Goal: Task Accomplishment & Management: Complete application form

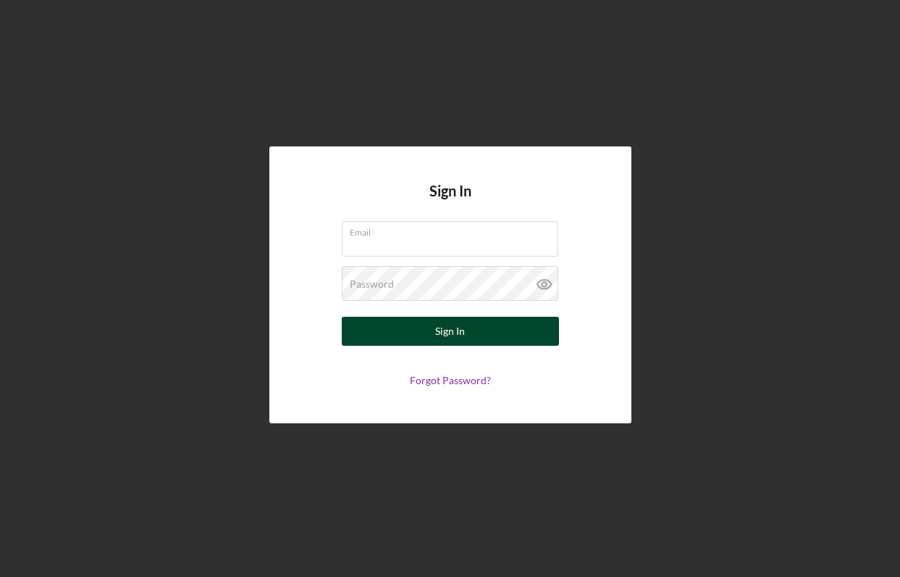
type input "[PERSON_NAME][EMAIL_ADDRESS][PERSON_NAME][DOMAIN_NAME]"
click at [425, 326] on button "Sign In" at bounding box center [450, 331] width 217 height 29
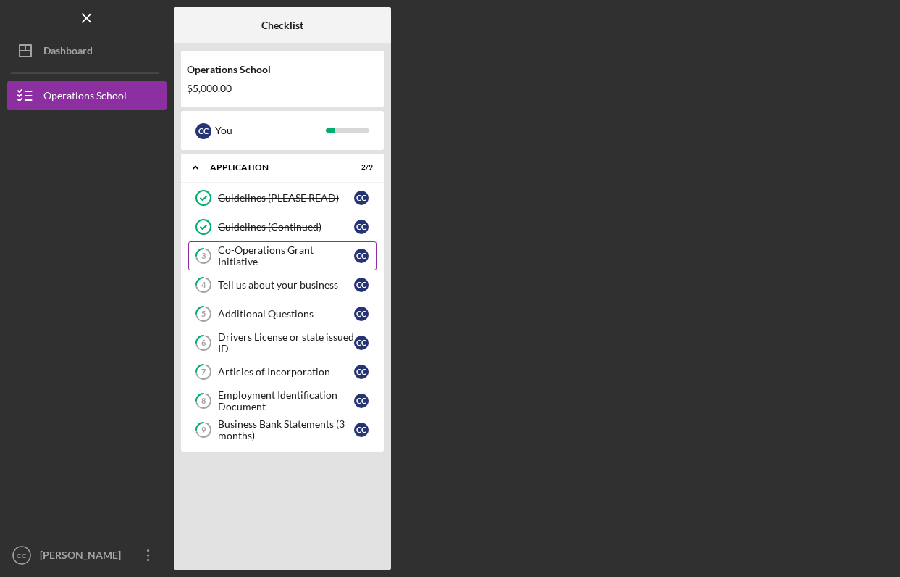
click at [306, 260] on div "Co-Operations Grant Initiative" at bounding box center [286, 255] width 136 height 23
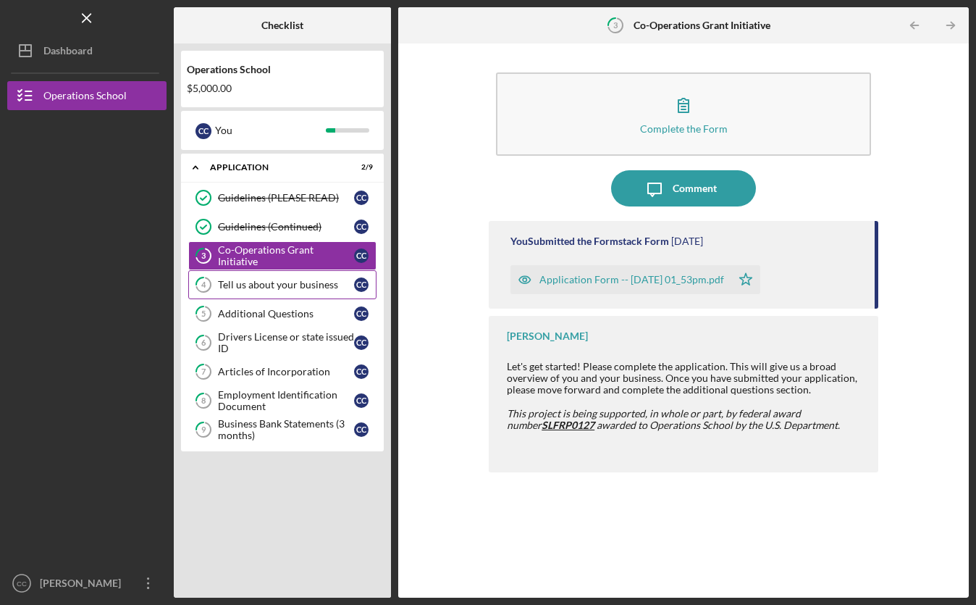
click at [300, 291] on link "4 Tell us about your business C C" at bounding box center [282, 284] width 188 height 29
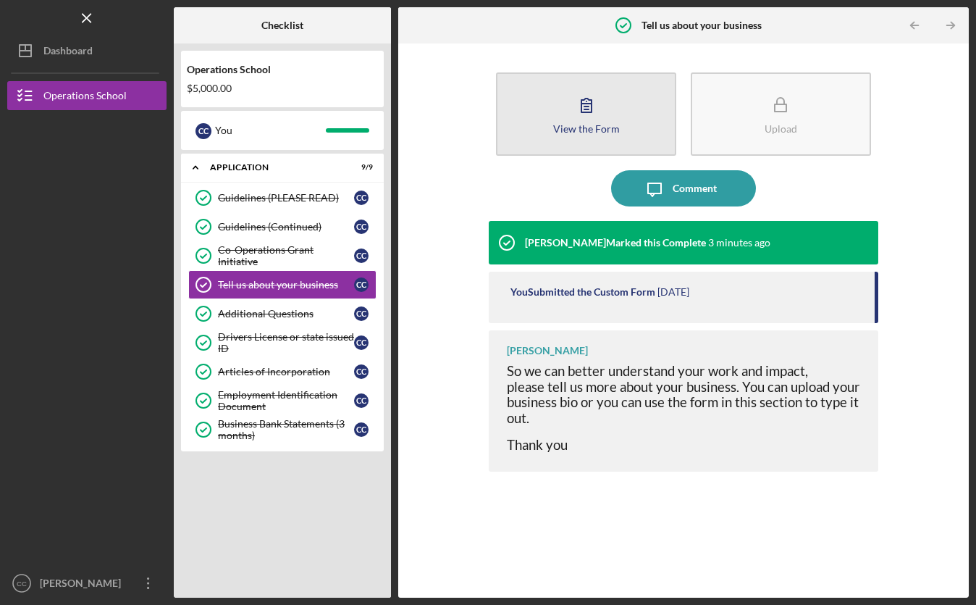
click at [553, 103] on button "View the Form Form" at bounding box center [586, 113] width 180 height 83
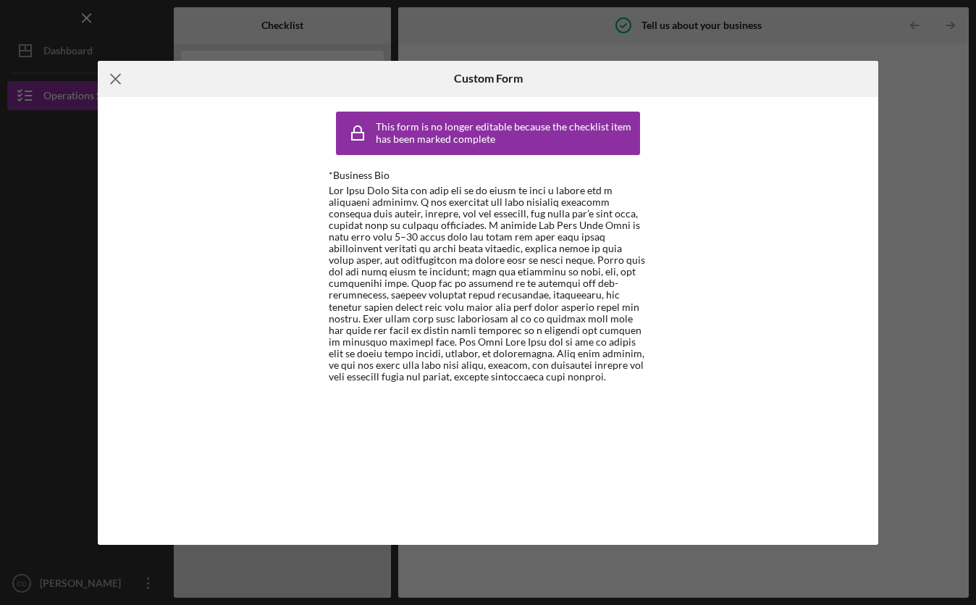
click at [113, 80] on icon "Icon/Menu Close" at bounding box center [116, 79] width 36 height 36
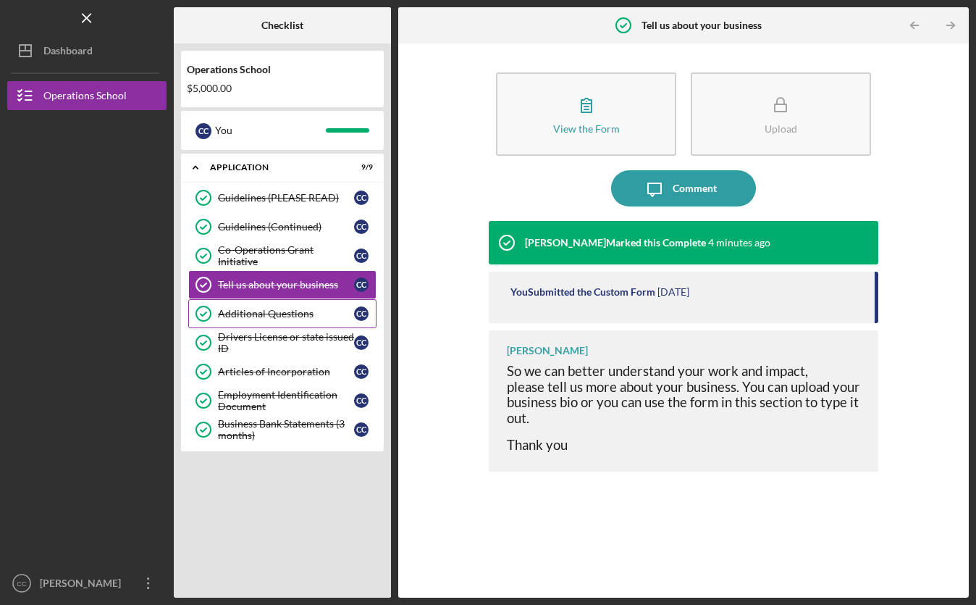
click at [293, 325] on link "Additional Questions Additional Questions C C" at bounding box center [282, 313] width 188 height 29
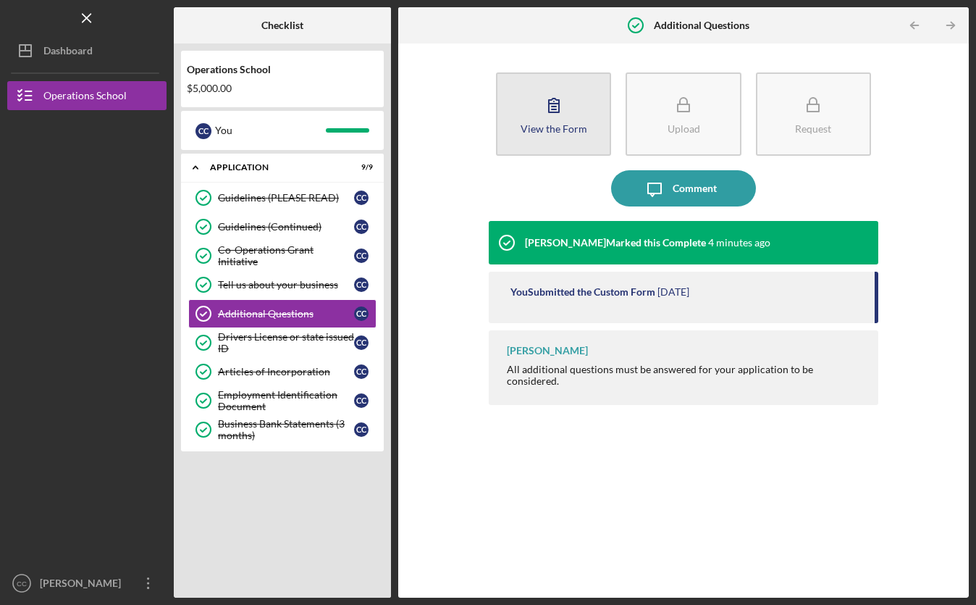
click at [551, 144] on button "View the Form Form" at bounding box center [553, 113] width 115 height 83
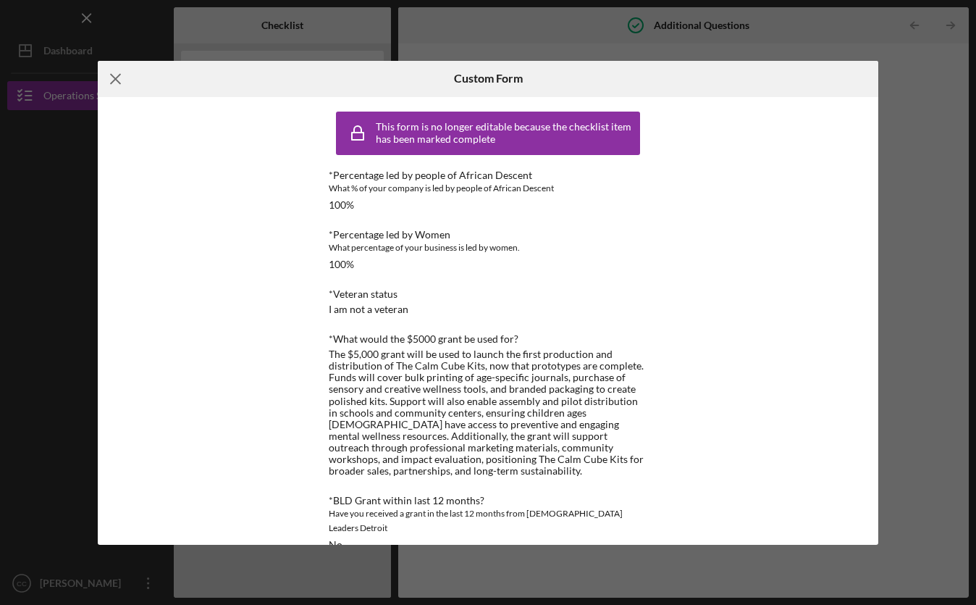
click at [114, 80] on line at bounding box center [115, 78] width 9 height 9
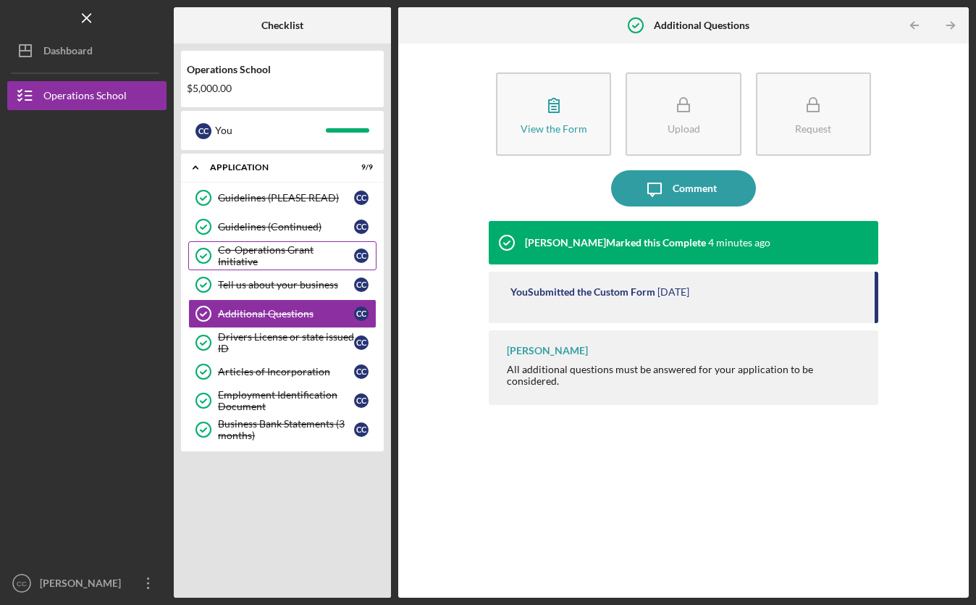
click at [292, 255] on div "Co-Operations Grant Initiative" at bounding box center [286, 255] width 136 height 23
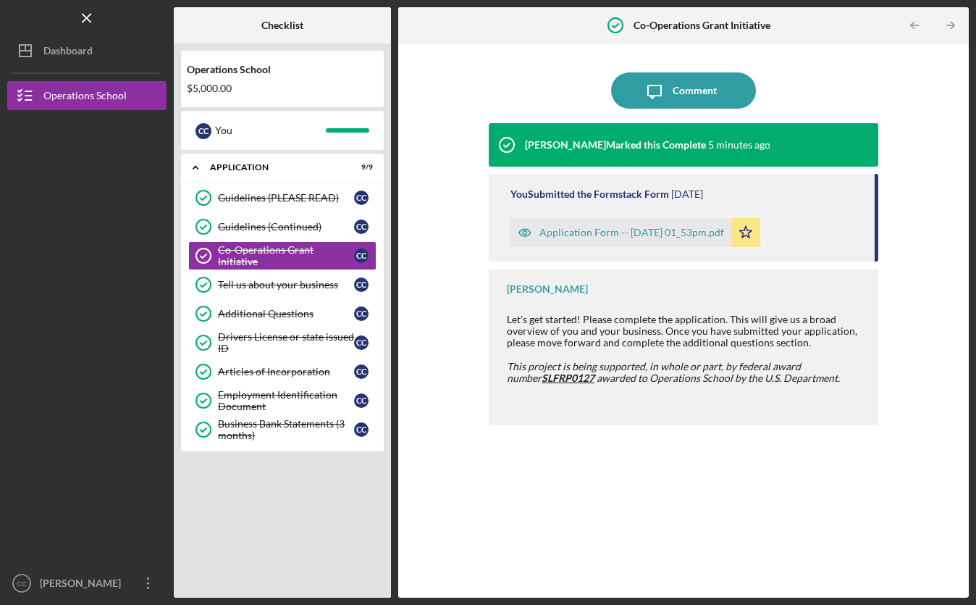
click at [554, 237] on div "Application Form -- [DATE] 01_53pm.pdf" at bounding box center [632, 233] width 185 height 12
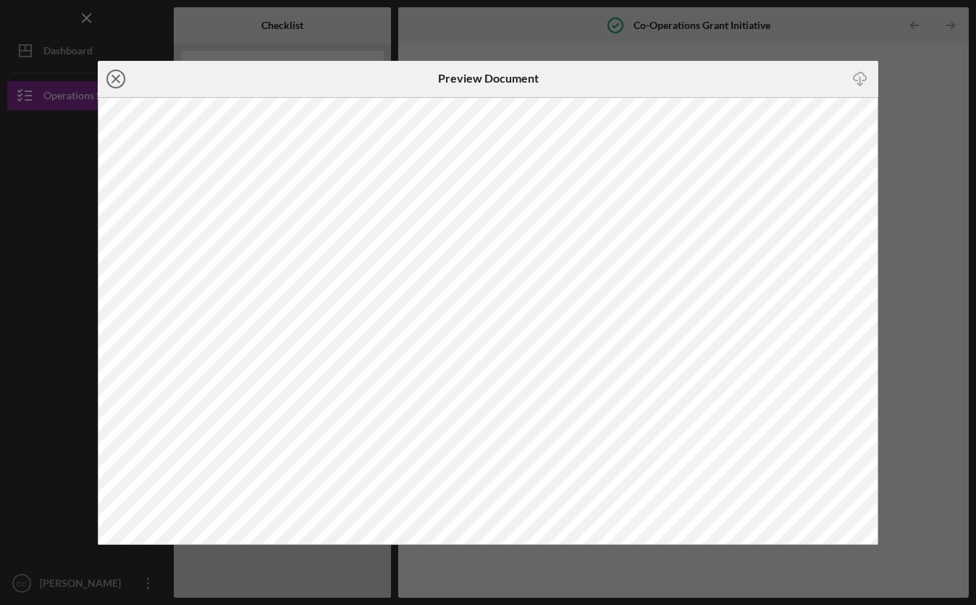
click at [117, 80] on line at bounding box center [115, 78] width 7 height 7
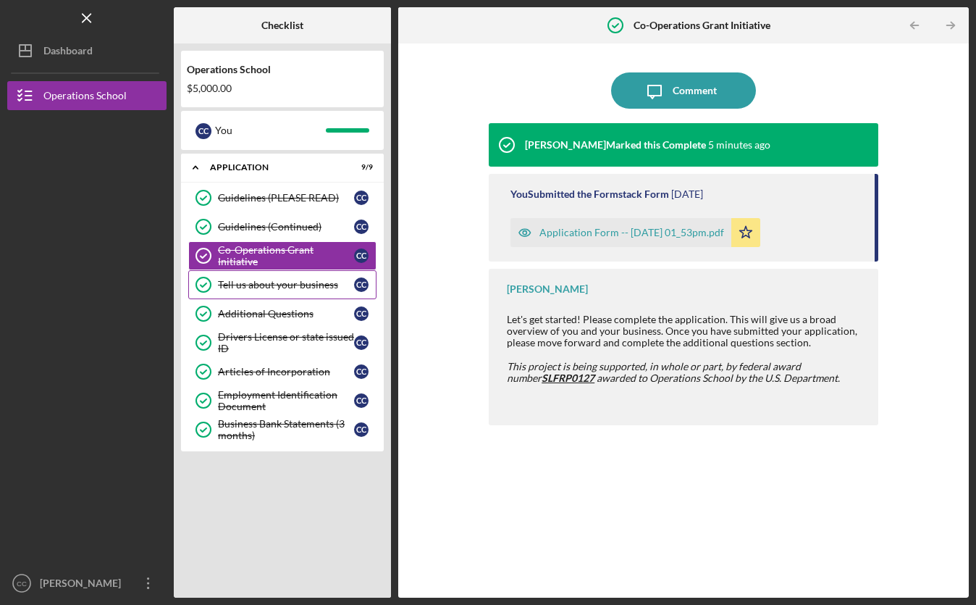
click at [294, 288] on div "Tell us about your business" at bounding box center [286, 285] width 136 height 12
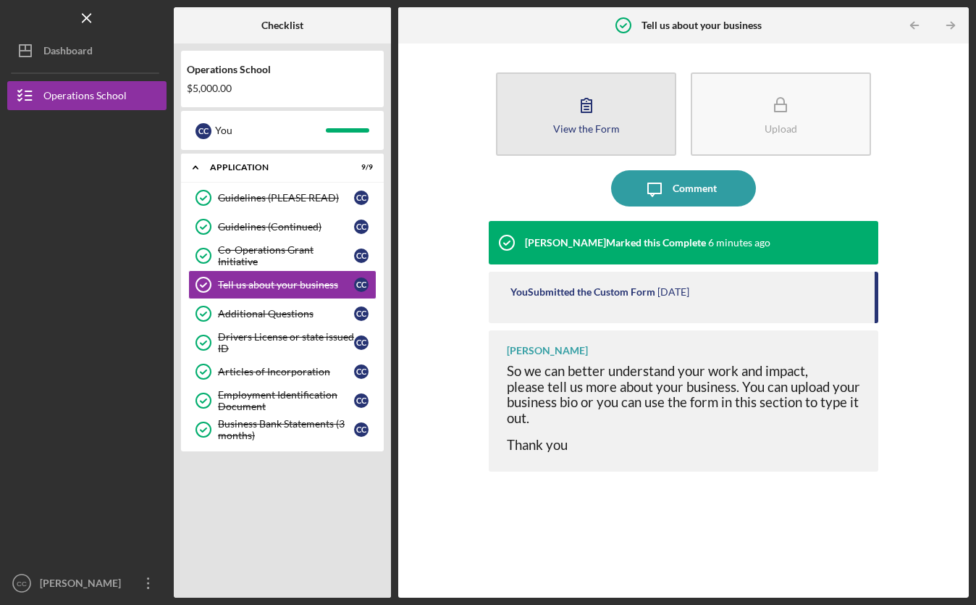
click at [593, 95] on icon "button" at bounding box center [587, 105] width 36 height 36
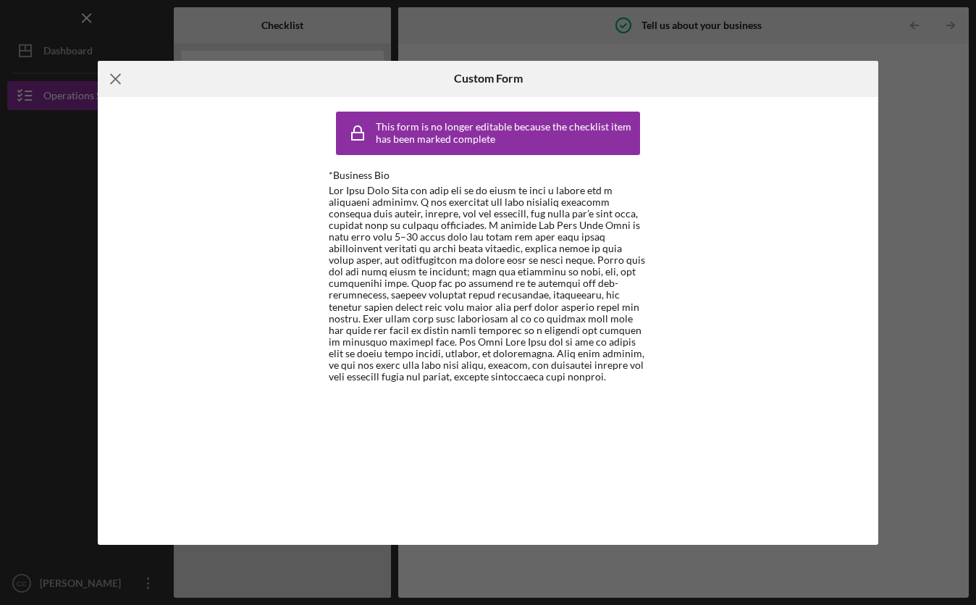
click at [119, 91] on icon "Icon/Menu Close" at bounding box center [116, 79] width 36 height 36
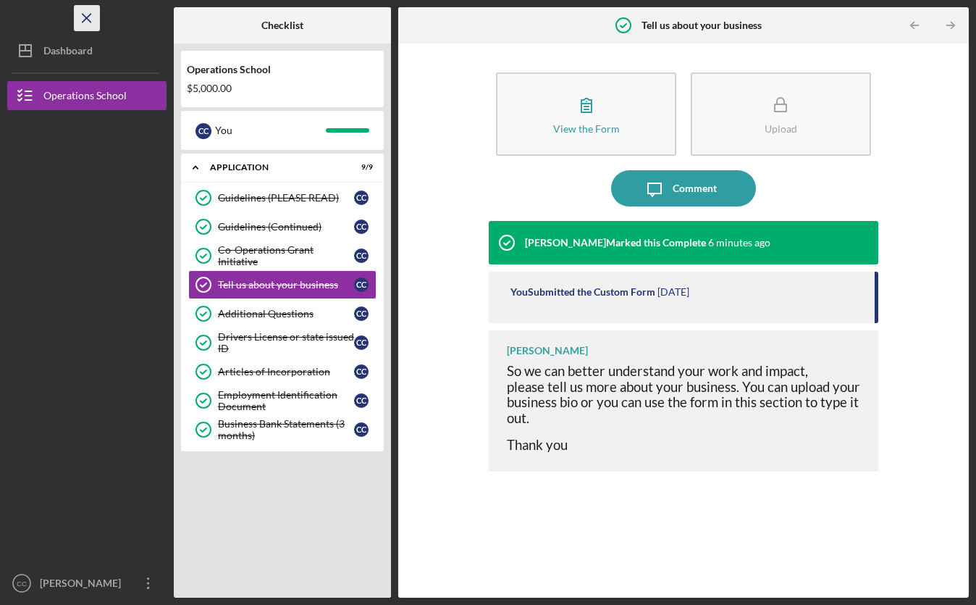
click at [83, 16] on icon "Icon/Menu Close" at bounding box center [87, 18] width 33 height 33
